Goal: Navigation & Orientation: Find specific page/section

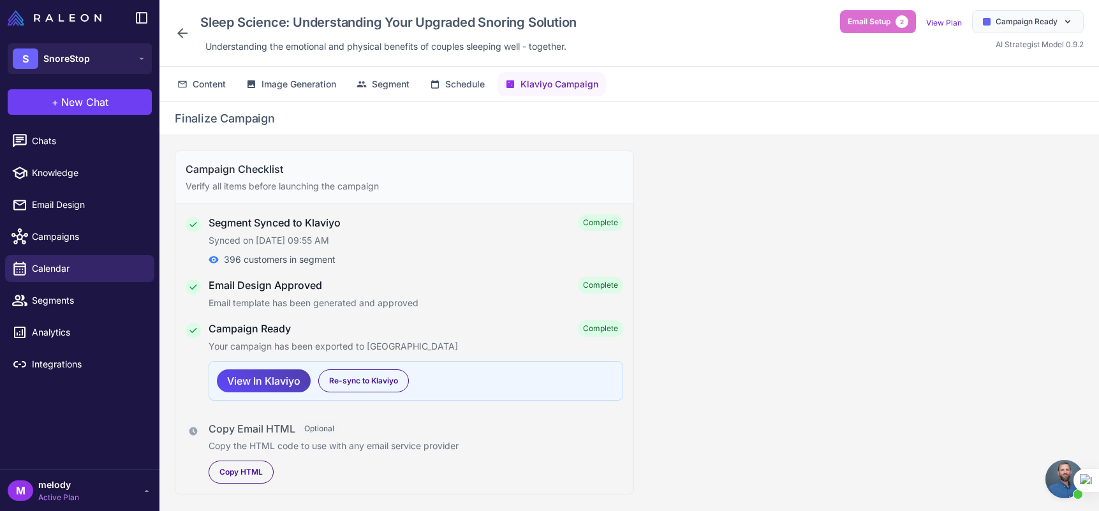
scroll to position [302, 0]
click at [1010, 23] on span "Campaign Ready" at bounding box center [1027, 21] width 62 height 11
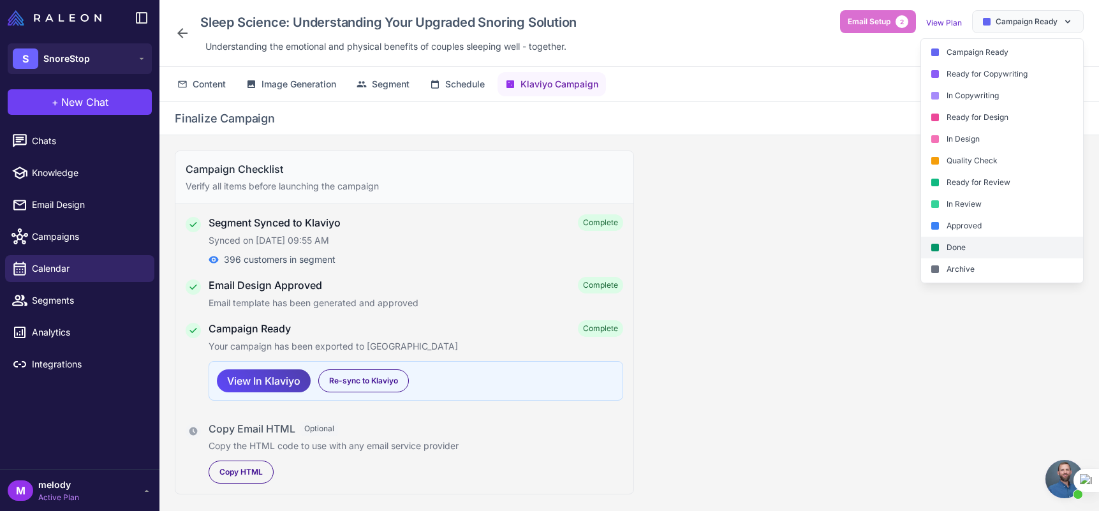
click at [958, 246] on div "Done" at bounding box center [1002, 248] width 162 height 22
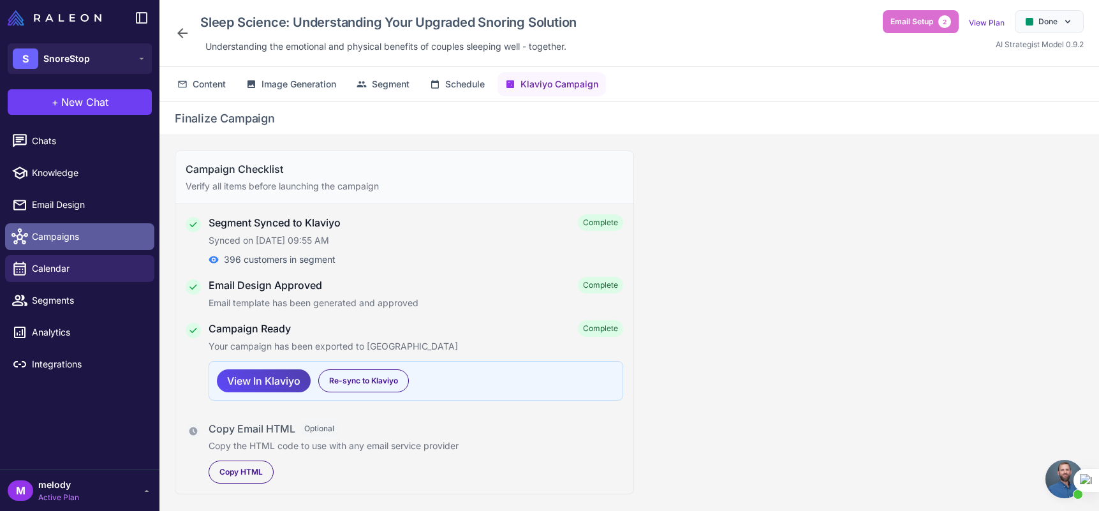
click at [58, 233] on span "Campaigns" at bounding box center [88, 237] width 112 height 14
